Goal: Information Seeking & Learning: Learn about a topic

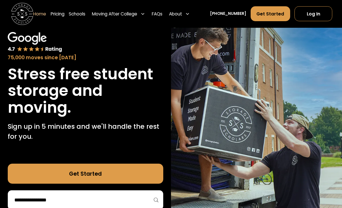
scroll to position [32, 0]
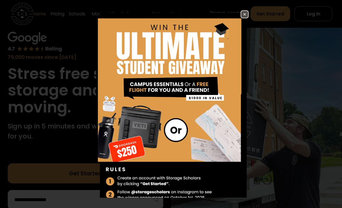
click at [246, 18] on img at bounding box center [244, 14] width 7 height 7
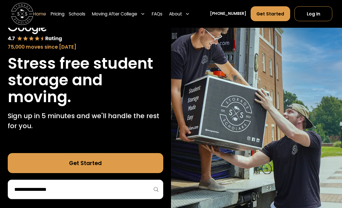
scroll to position [0, 0]
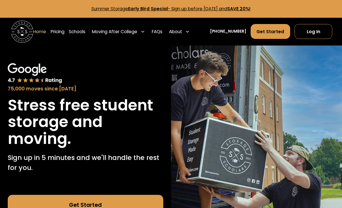
click at [64, 34] on link "Pricing" at bounding box center [58, 31] width 14 height 15
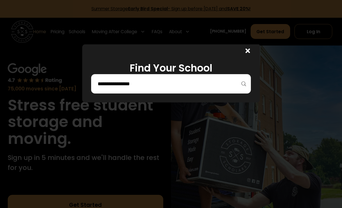
click at [190, 83] on input "search" at bounding box center [171, 84] width 148 height 10
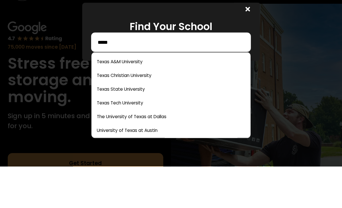
type input "*****"
click at [131, 97] on link at bounding box center [171, 103] width 154 height 13
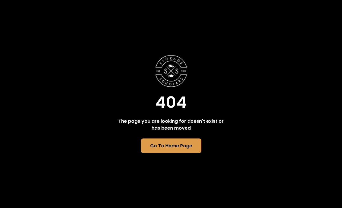
click at [183, 151] on link "Go To Home Page" at bounding box center [171, 146] width 60 height 15
click at [182, 139] on link "Go To Home Page" at bounding box center [171, 146] width 60 height 15
click at [179, 139] on link "Go To Home Page" at bounding box center [171, 146] width 60 height 15
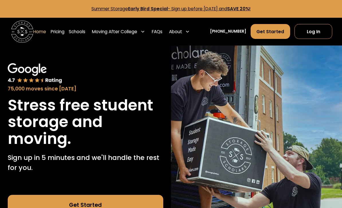
click at [64, 31] on link "Pricing" at bounding box center [58, 31] width 14 height 15
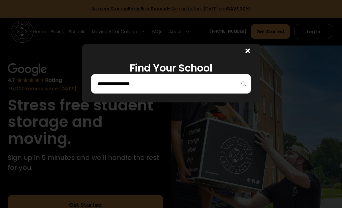
click at [203, 85] on input "search" at bounding box center [171, 84] width 148 height 10
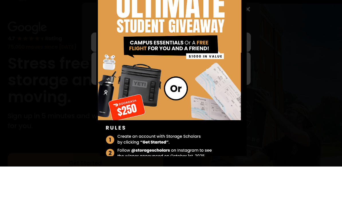
type input "**********"
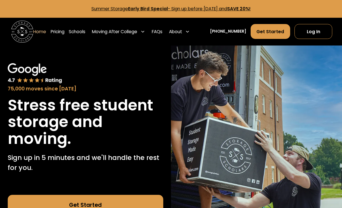
click at [85, 28] on link "Schools" at bounding box center [77, 31] width 17 height 15
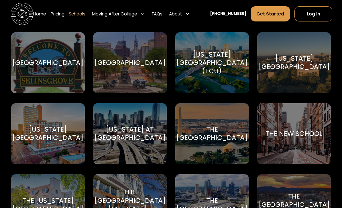
scroll to position [2241, 0]
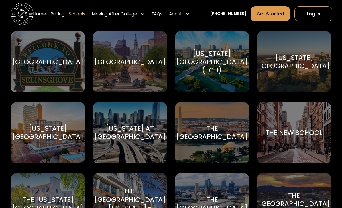
click at [295, 63] on div "[US_STATE][GEOGRAPHIC_DATA]" at bounding box center [294, 62] width 71 height 17
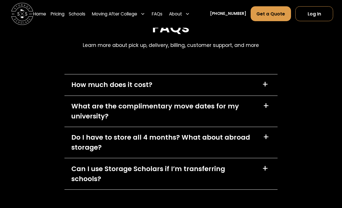
scroll to position [2575, 0]
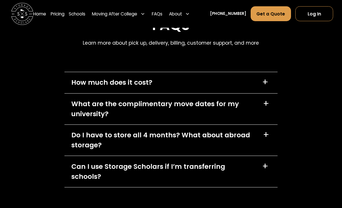
click at [269, 78] on div "+" at bounding box center [266, 82] width 9 height 9
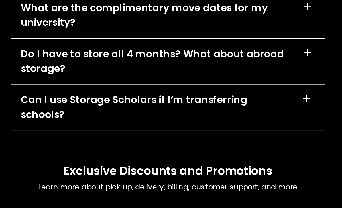
scroll to position [2735, 0]
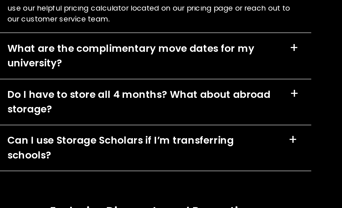
click at [263, 83] on div "+" at bounding box center [266, 87] width 6 height 9
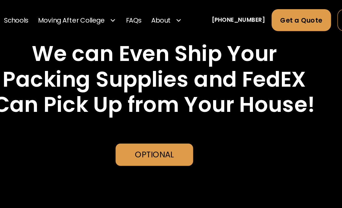
scroll to position [1338, 0]
